Goal: Information Seeking & Learning: Find specific fact

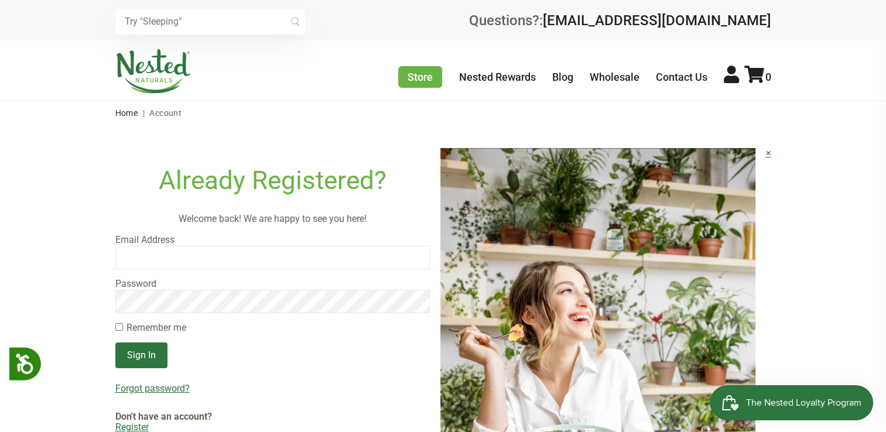
click at [89, 175] on main "Already Registered? Welcome back! We are happy to see you here! Email Address P…" at bounding box center [443, 354] width 886 height 458
click at [141, 261] on input "email" at bounding box center [272, 257] width 315 height 23
type input "drhannahnd@gmail.com"
click at [208, 302] on div at bounding box center [443, 216] width 886 height 432
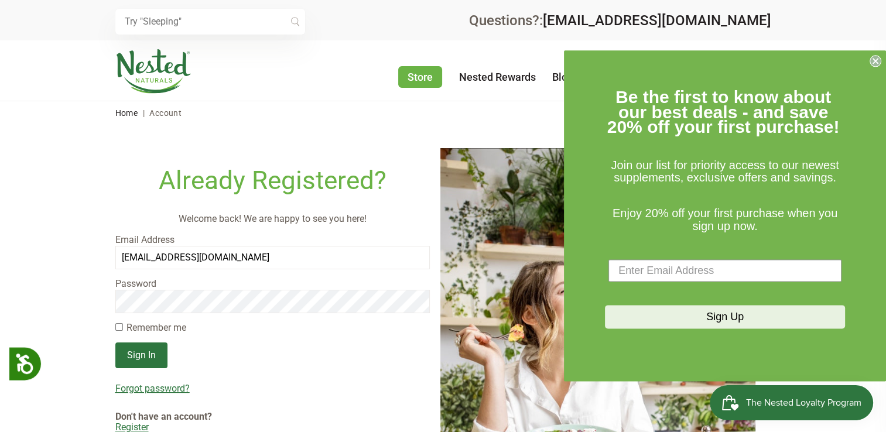
click at [875, 64] on circle "Close dialog" at bounding box center [875, 61] width 11 height 11
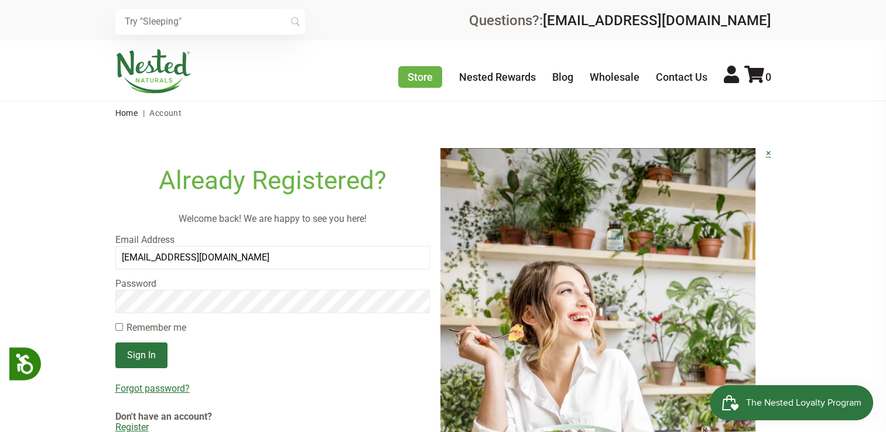
click at [115, 342] on input "Sign In" at bounding box center [141, 355] width 52 height 26
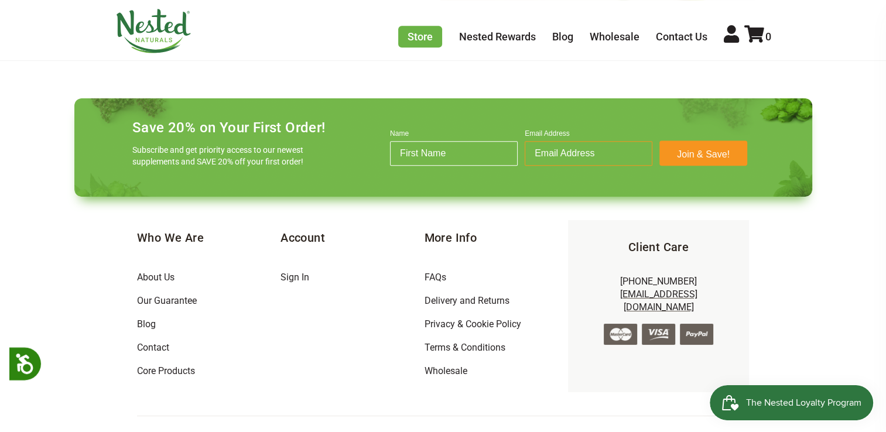
scroll to position [585, 0]
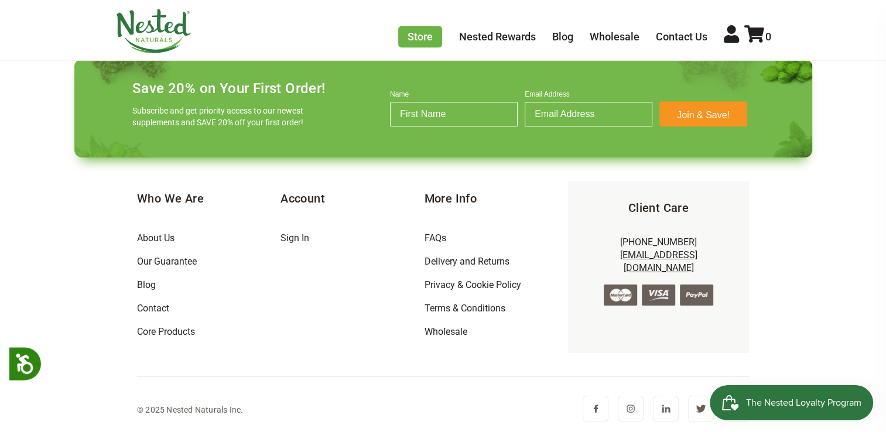
click at [157, 315] on li "Contact" at bounding box center [208, 308] width 143 height 23
click at [169, 315] on li "Contact" at bounding box center [208, 308] width 143 height 23
click at [169, 313] on link "Contact" at bounding box center [153, 308] width 32 height 11
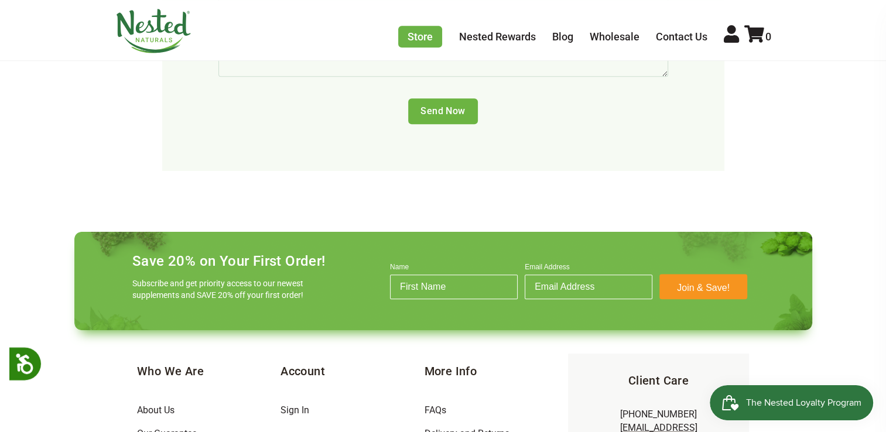
scroll to position [851, 0]
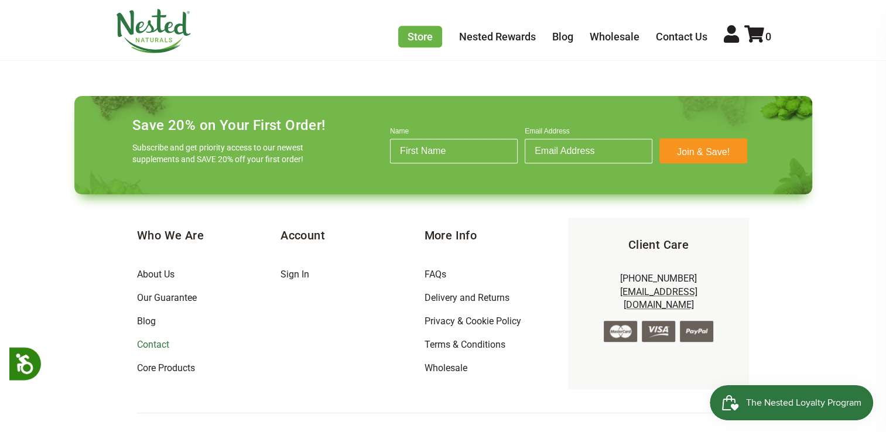
drag, startPoint x: 145, startPoint y: 312, endPoint x: 150, endPoint y: 306, distance: 8.0
click at [145, 339] on link "Contact" at bounding box center [153, 344] width 32 height 11
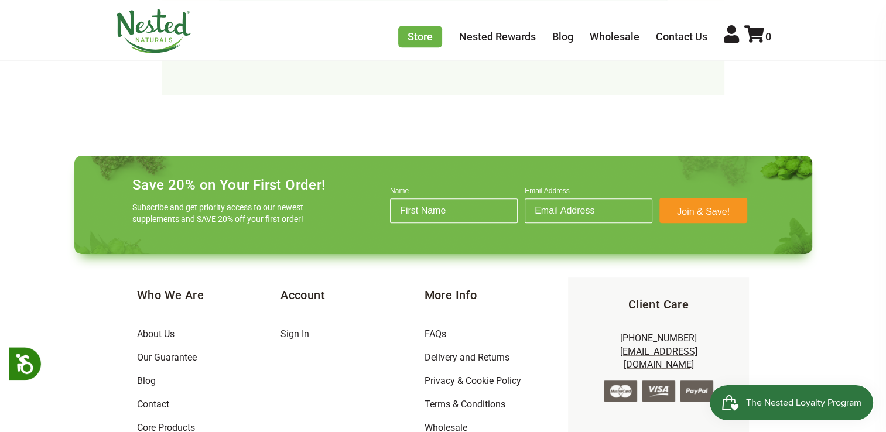
scroll to position [851, 0]
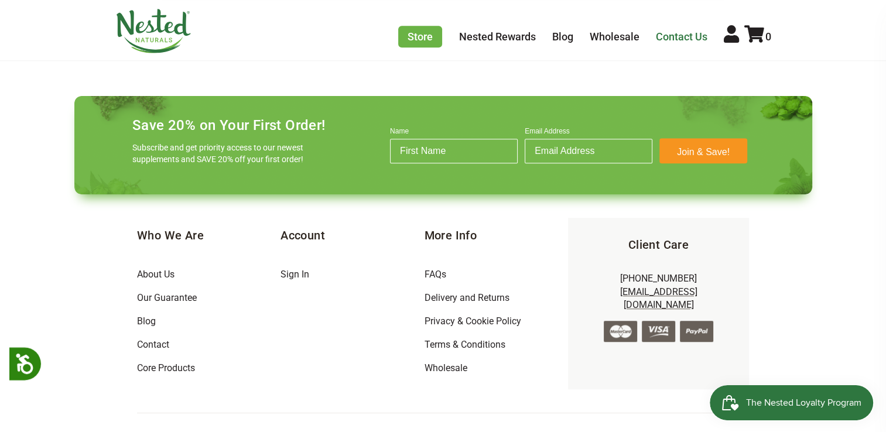
click at [686, 32] on link "Contact Us" at bounding box center [682, 36] width 52 height 12
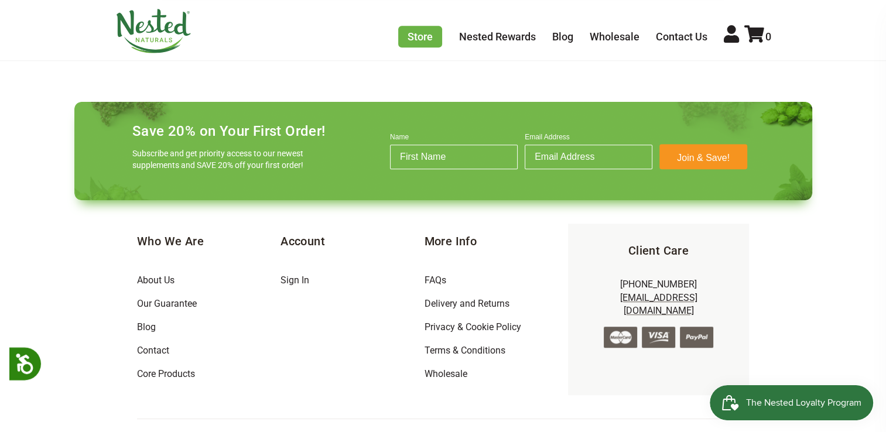
scroll to position [851, 0]
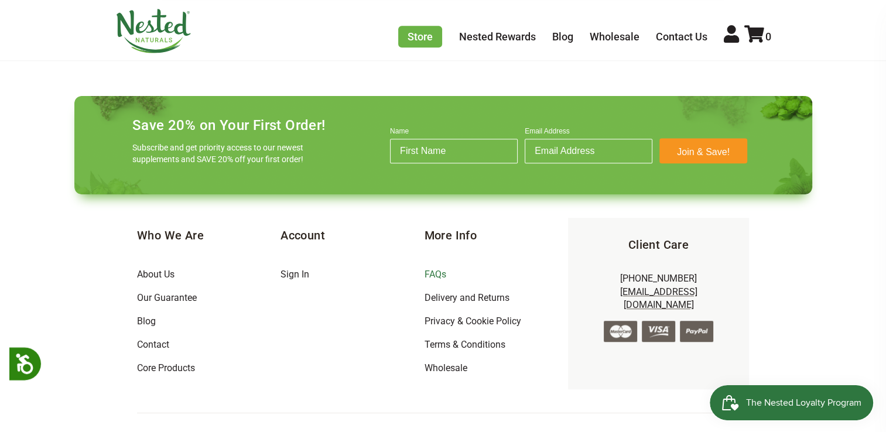
click at [436, 269] on link "FAQs" at bounding box center [435, 274] width 22 height 11
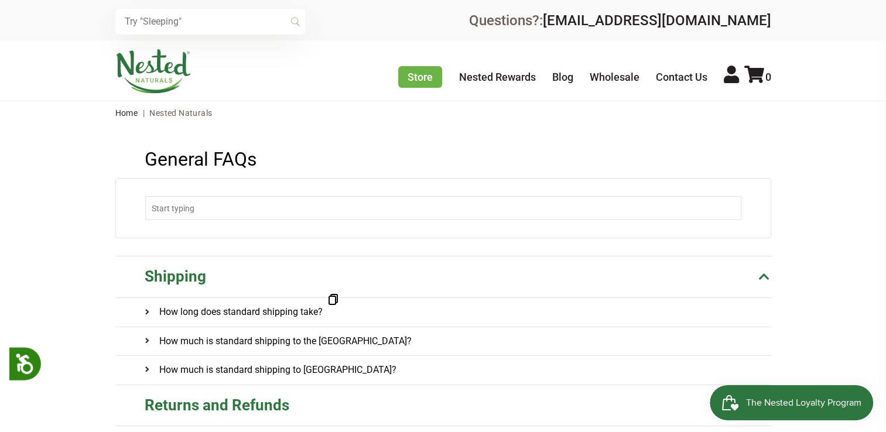
click at [299, 305] on h4 "How long does standard shipping take?" at bounding box center [234, 312] width 178 height 28
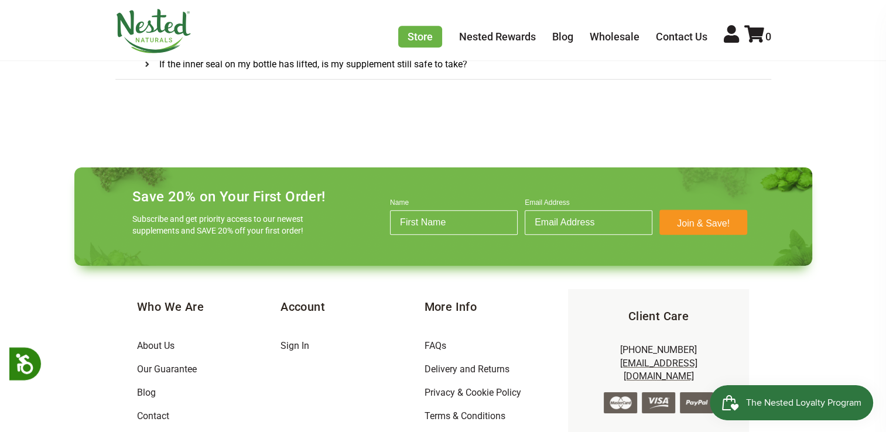
scroll to position [1186, 0]
